Goal: Task Accomplishment & Management: Use online tool/utility

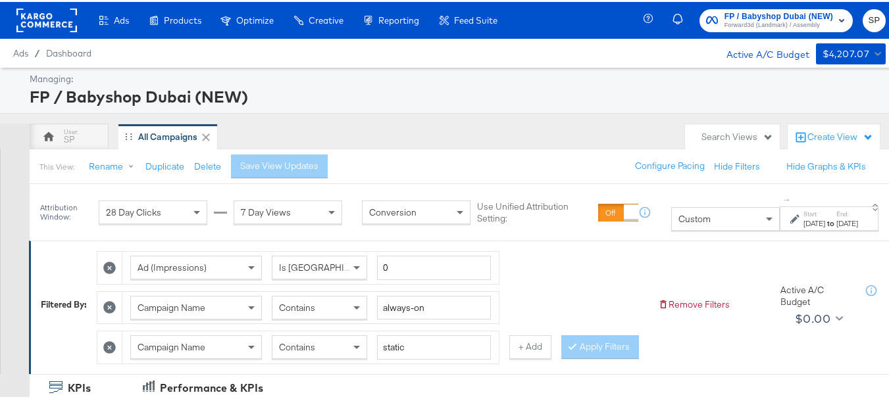
click at [803, 226] on div "[DATE]" at bounding box center [814, 221] width 22 height 11
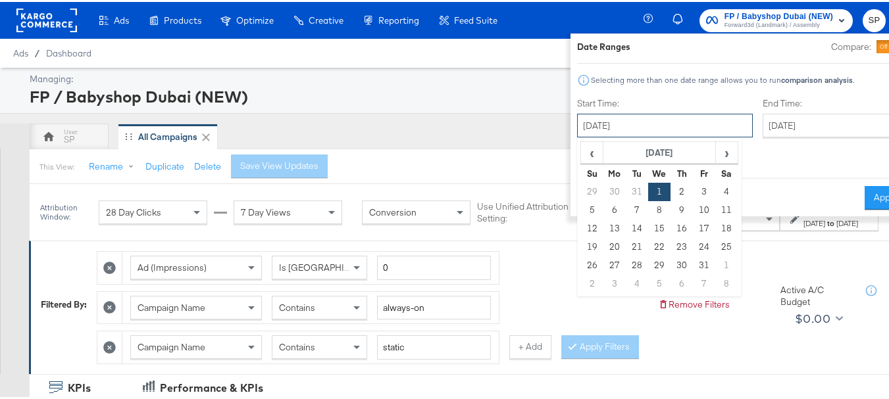
click at [611, 127] on input "[DATE]" at bounding box center [665, 124] width 176 height 24
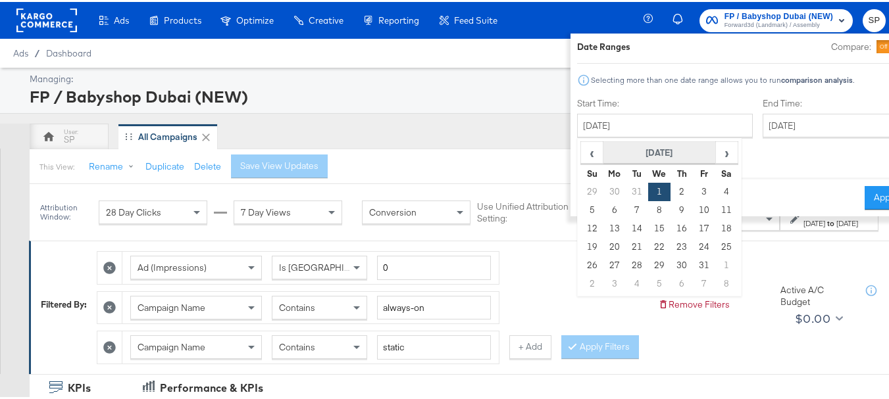
click at [603, 151] on th "[DATE]" at bounding box center [659, 151] width 112 height 22
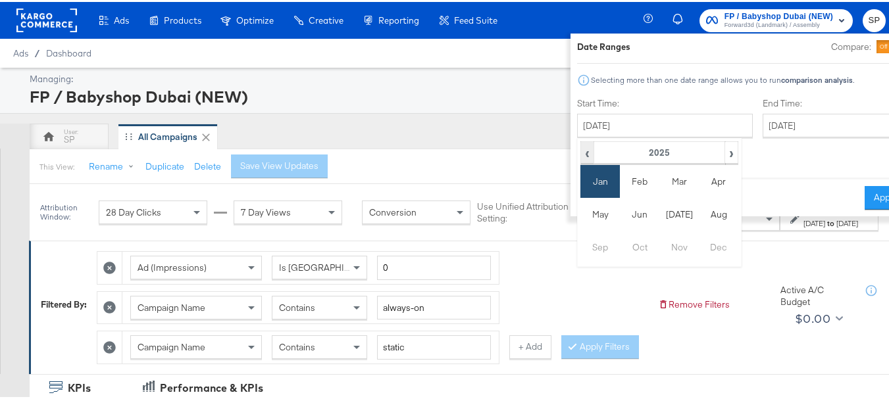
click at [581, 152] on span "‹" at bounding box center [586, 151] width 11 height 20
click at [580, 180] on td "Jan" at bounding box center [599, 179] width 39 height 33
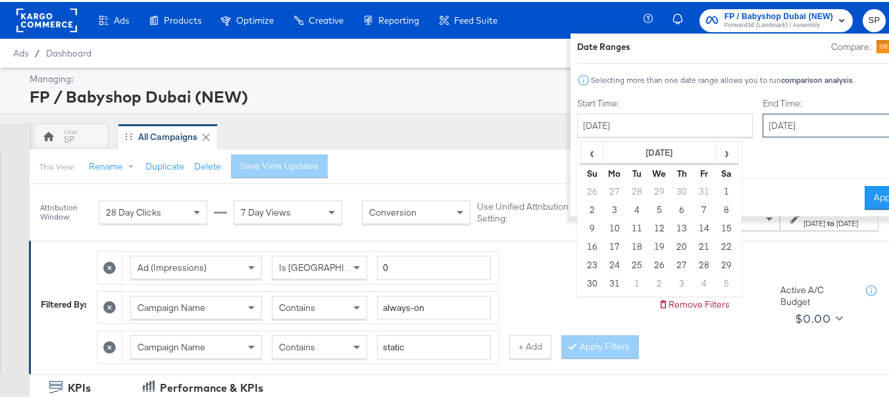
click at [762, 120] on input "[DATE]" at bounding box center [831, 124] width 138 height 24
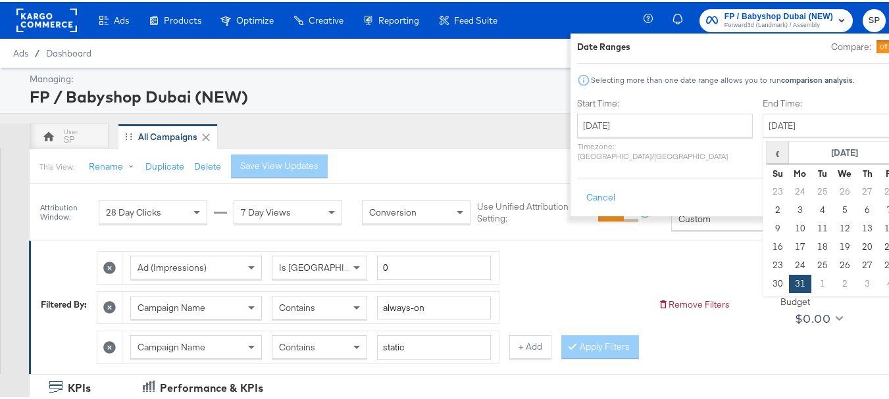
click at [767, 155] on span "‹" at bounding box center [777, 151] width 20 height 20
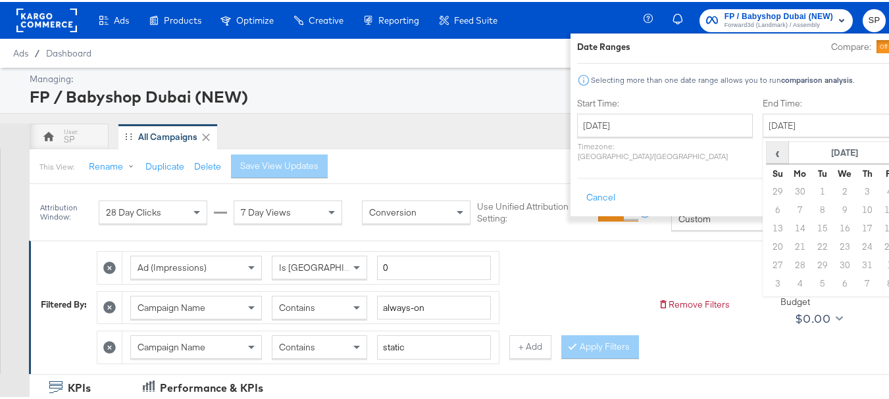
click at [767, 155] on span "‹" at bounding box center [777, 151] width 20 height 20
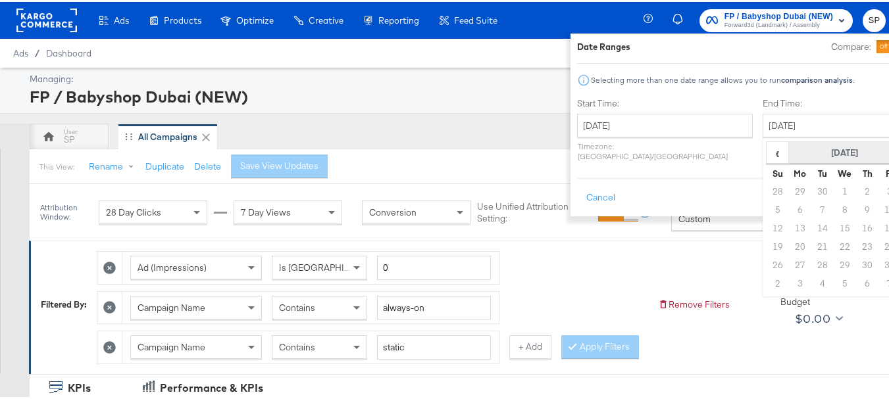
click at [789, 149] on th "[DATE]" at bounding box center [845, 151] width 112 height 22
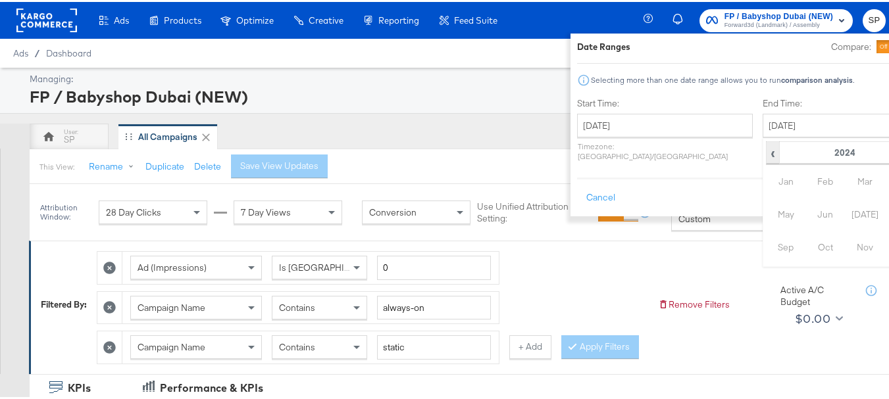
click at [767, 152] on span "‹" at bounding box center [772, 151] width 11 height 20
click at [617, 128] on input "[DATE]" at bounding box center [665, 124] width 176 height 24
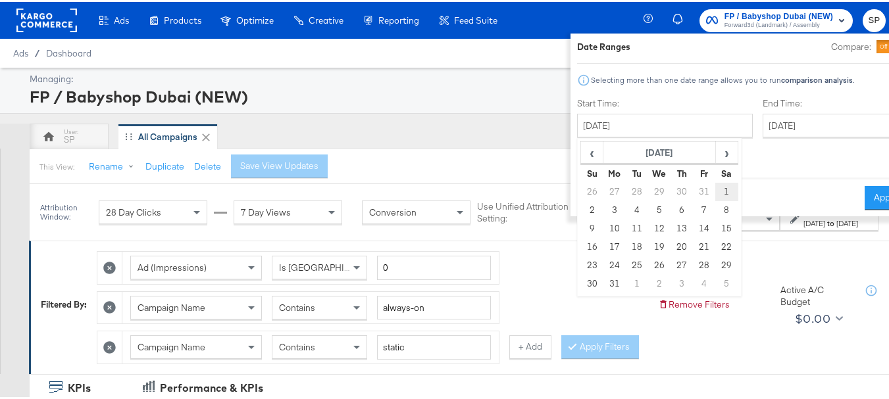
click at [716, 191] on td "1" at bounding box center [727, 190] width 22 height 18
type input "[DATE]"
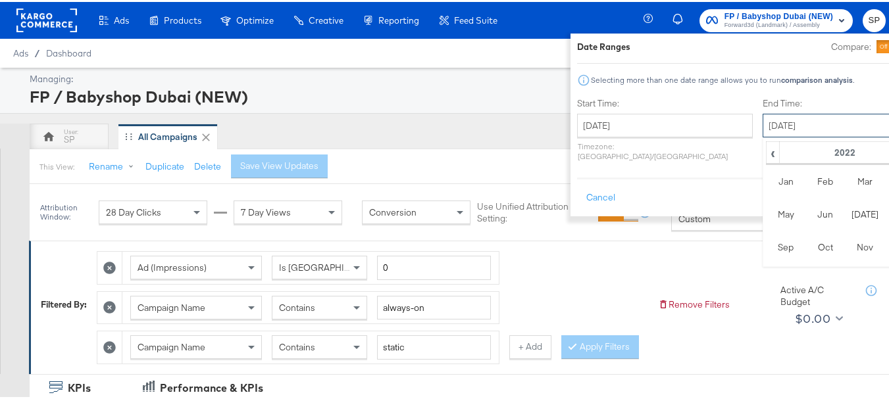
click at [762, 124] on input "[DATE]" at bounding box center [831, 124] width 138 height 24
click at [884, 243] on td "Dec" at bounding box center [903, 245] width 39 height 33
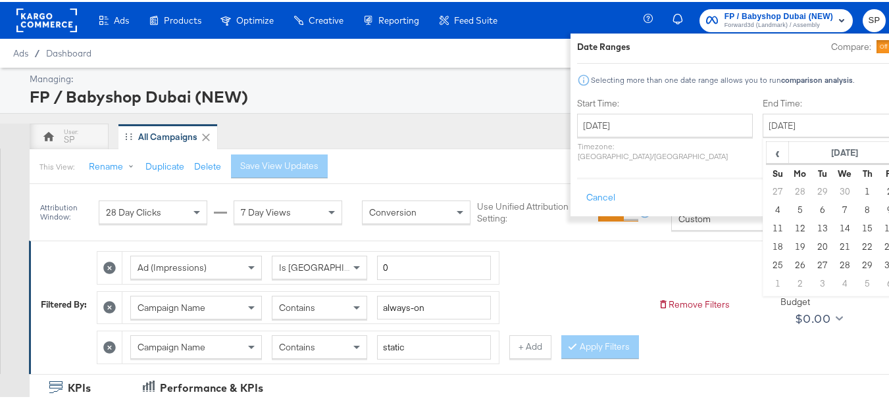
type input "[DATE]"
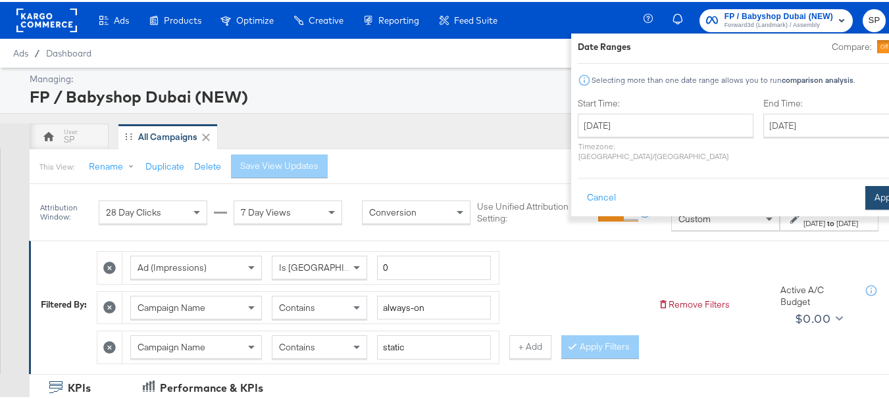
click at [865, 190] on button "Apply" at bounding box center [885, 196] width 41 height 24
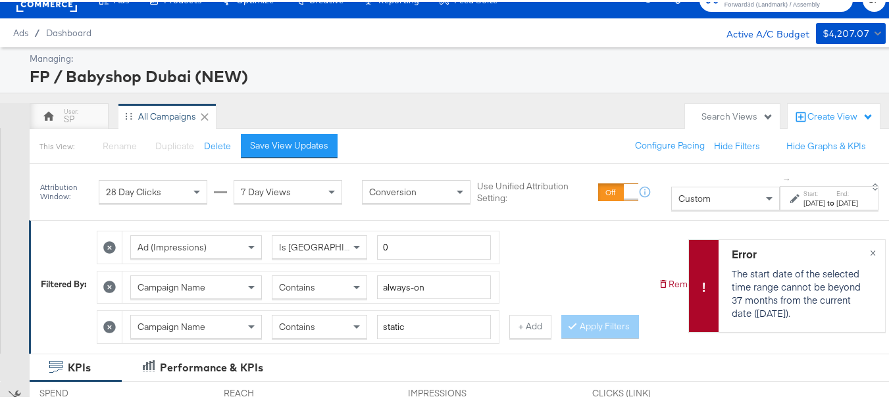
scroll to position [21, 0]
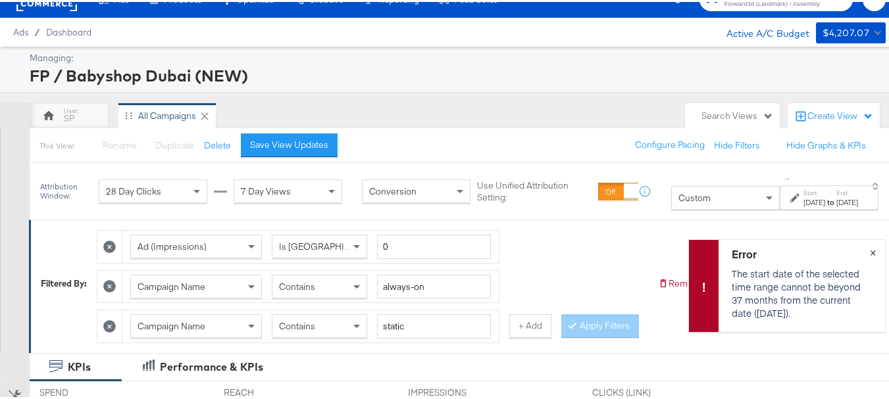
click at [870, 253] on span "×" at bounding box center [873, 249] width 6 height 15
